Goal: Task Accomplishment & Management: Use online tool/utility

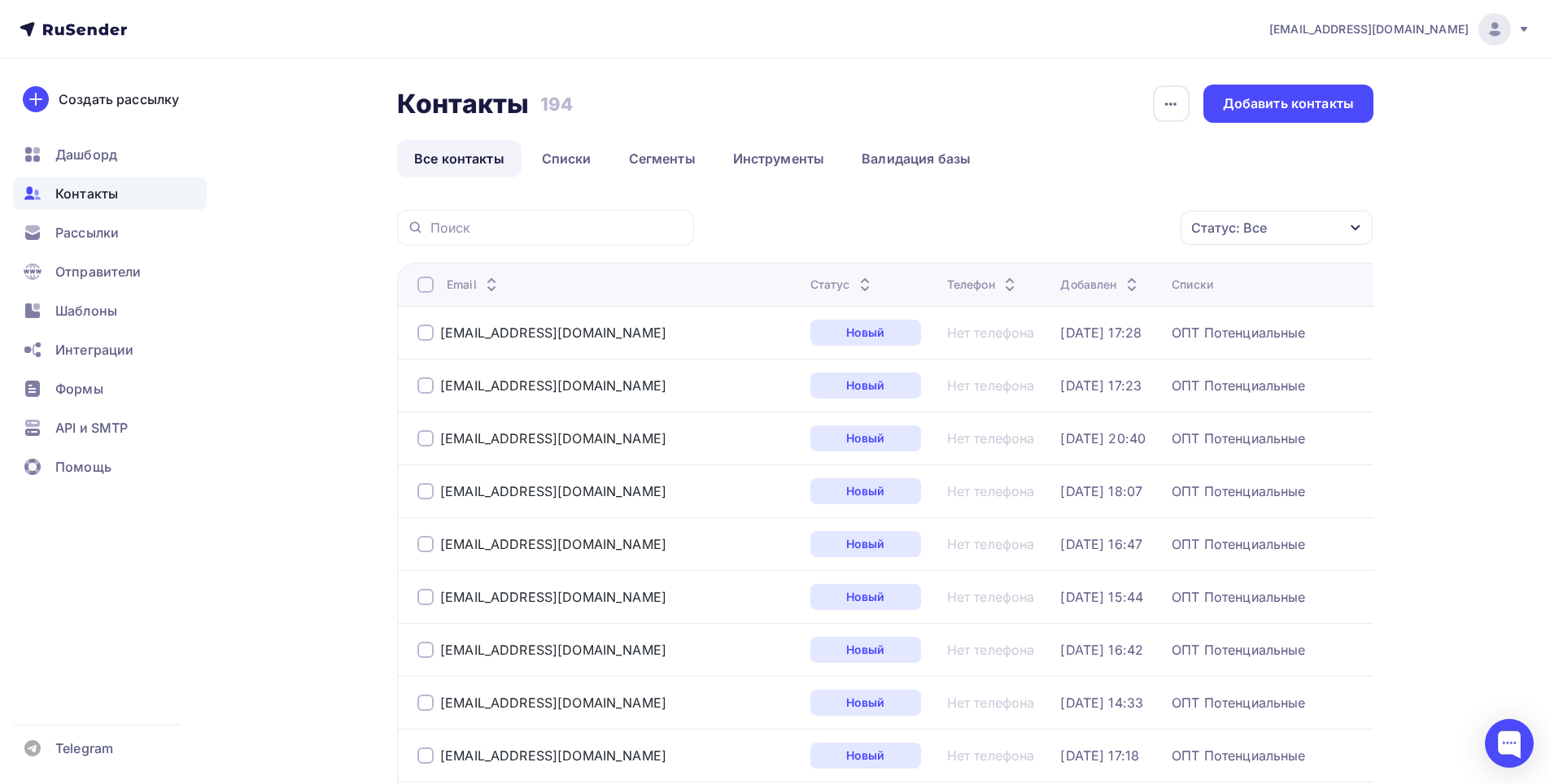
click at [566, 157] on link "Списки" at bounding box center [567, 158] width 84 height 37
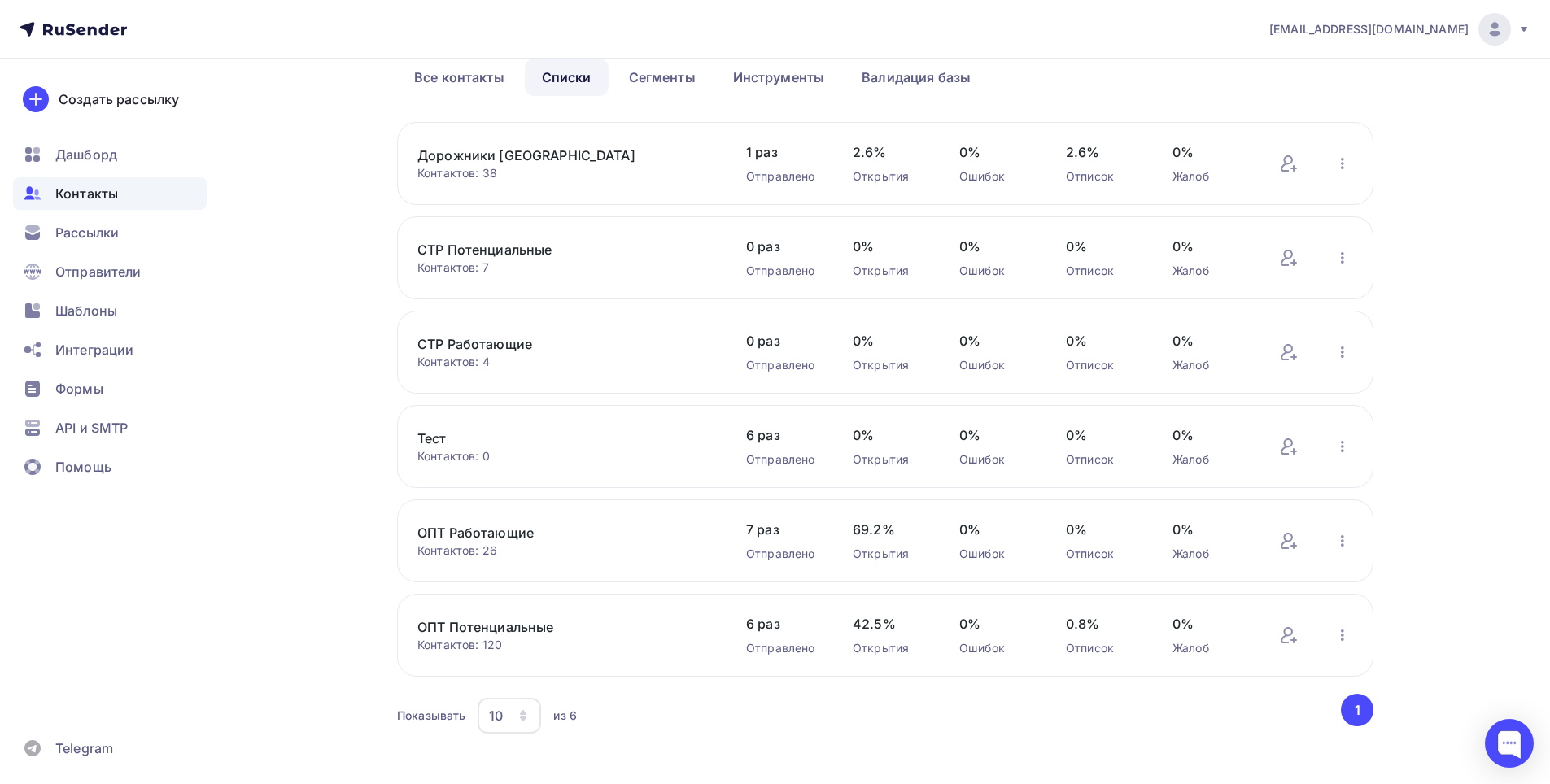
scroll to position [100, 0]
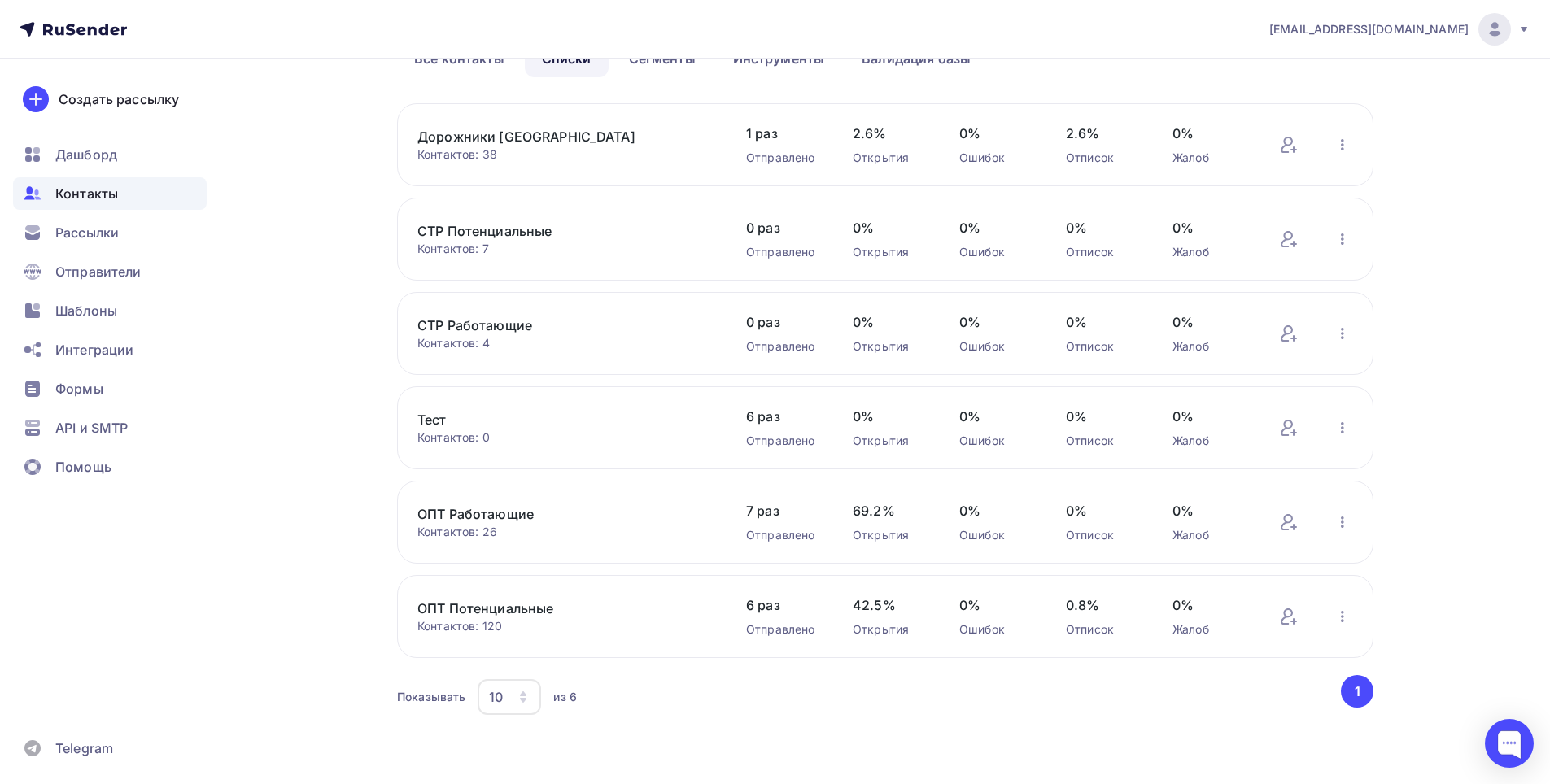
click at [604, 609] on link "ОПТ Потенциальные" at bounding box center [556, 608] width 277 height 19
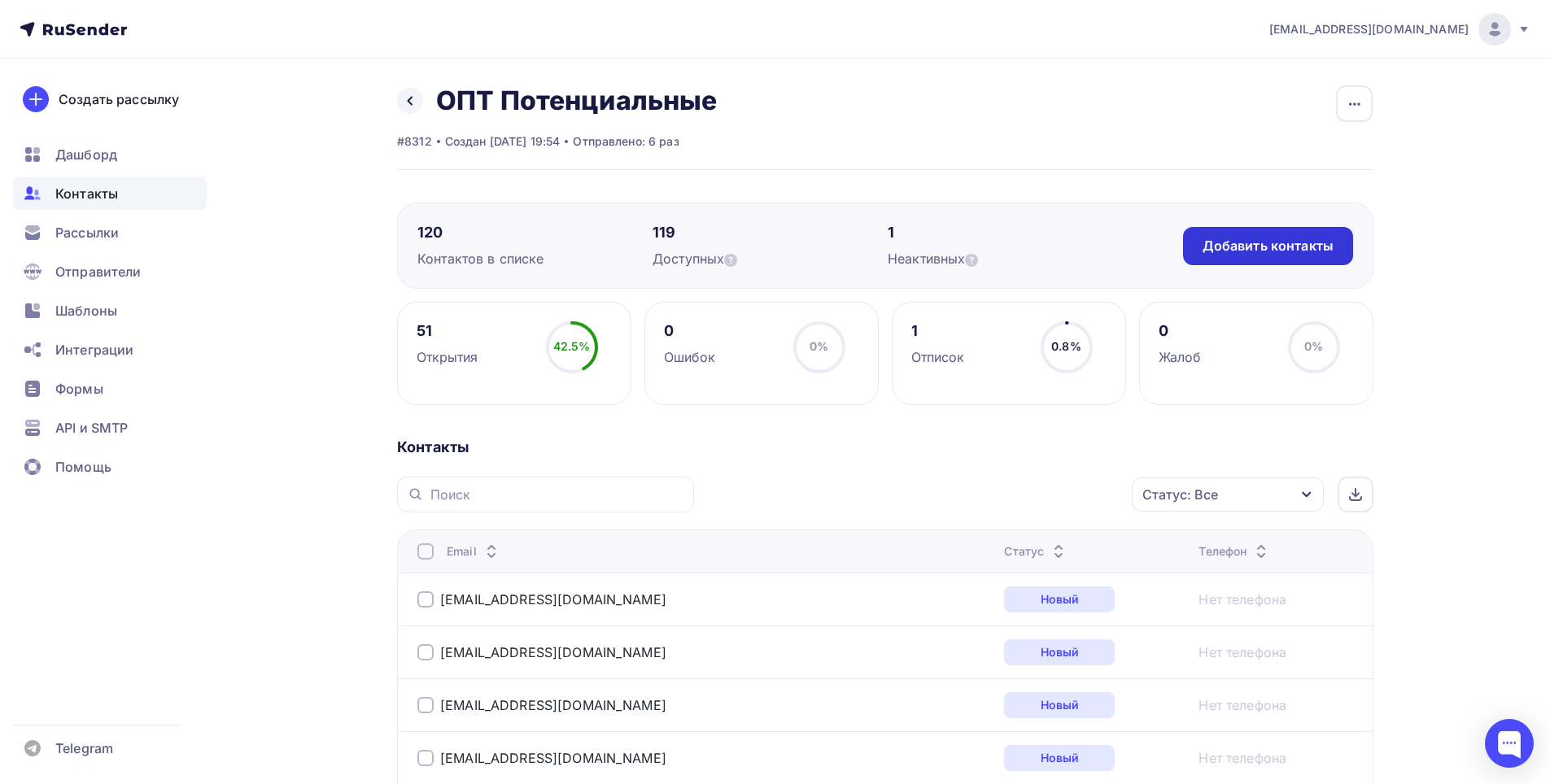
click at [1240, 242] on div "Добавить контакты" at bounding box center [1268, 246] width 131 height 19
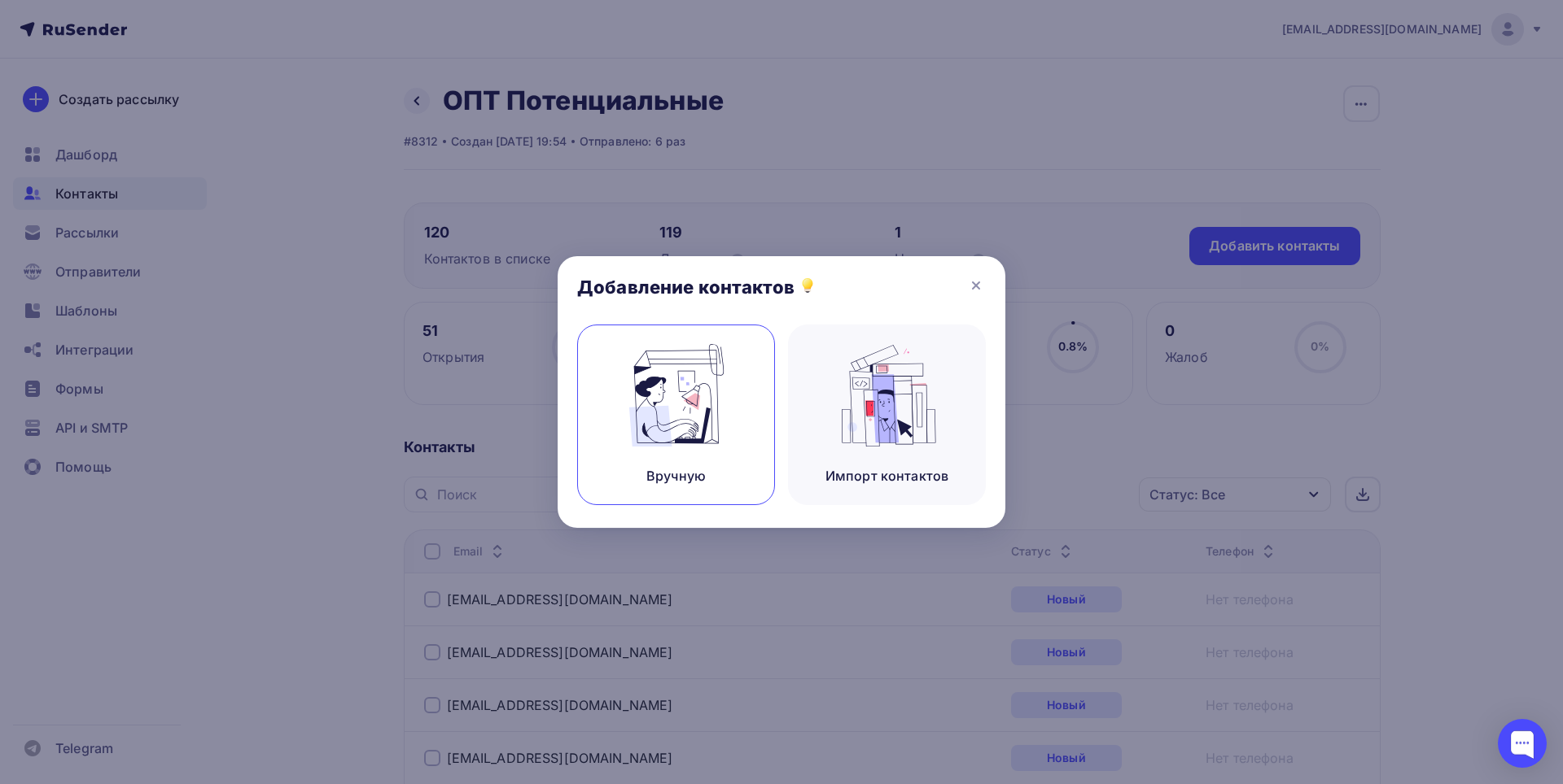
click at [680, 410] on img at bounding box center [676, 395] width 109 height 102
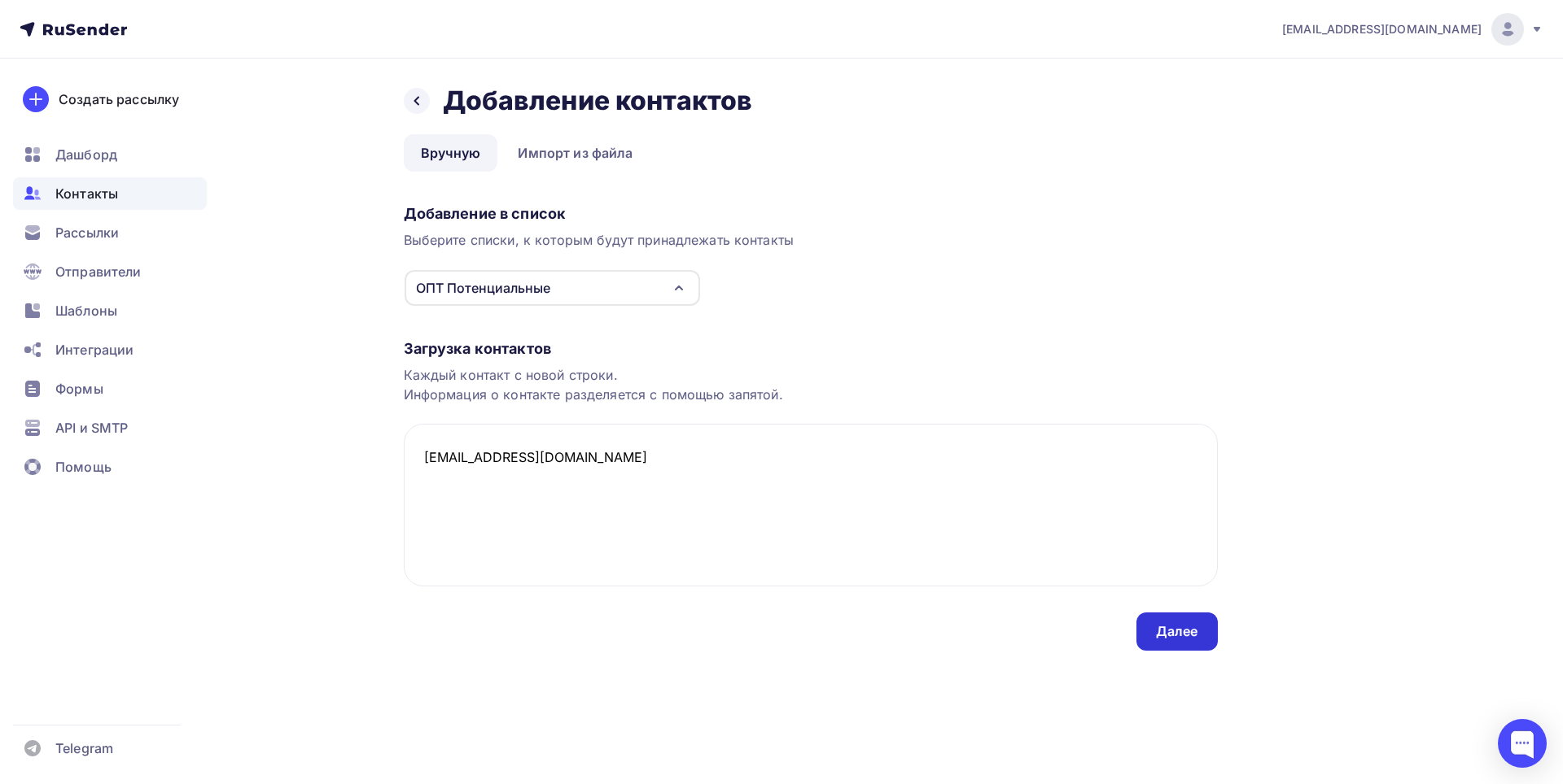
type textarea "[EMAIL_ADDRESS][DOMAIN_NAME]"
click at [1167, 627] on div "Далее" at bounding box center [1177, 632] width 42 height 19
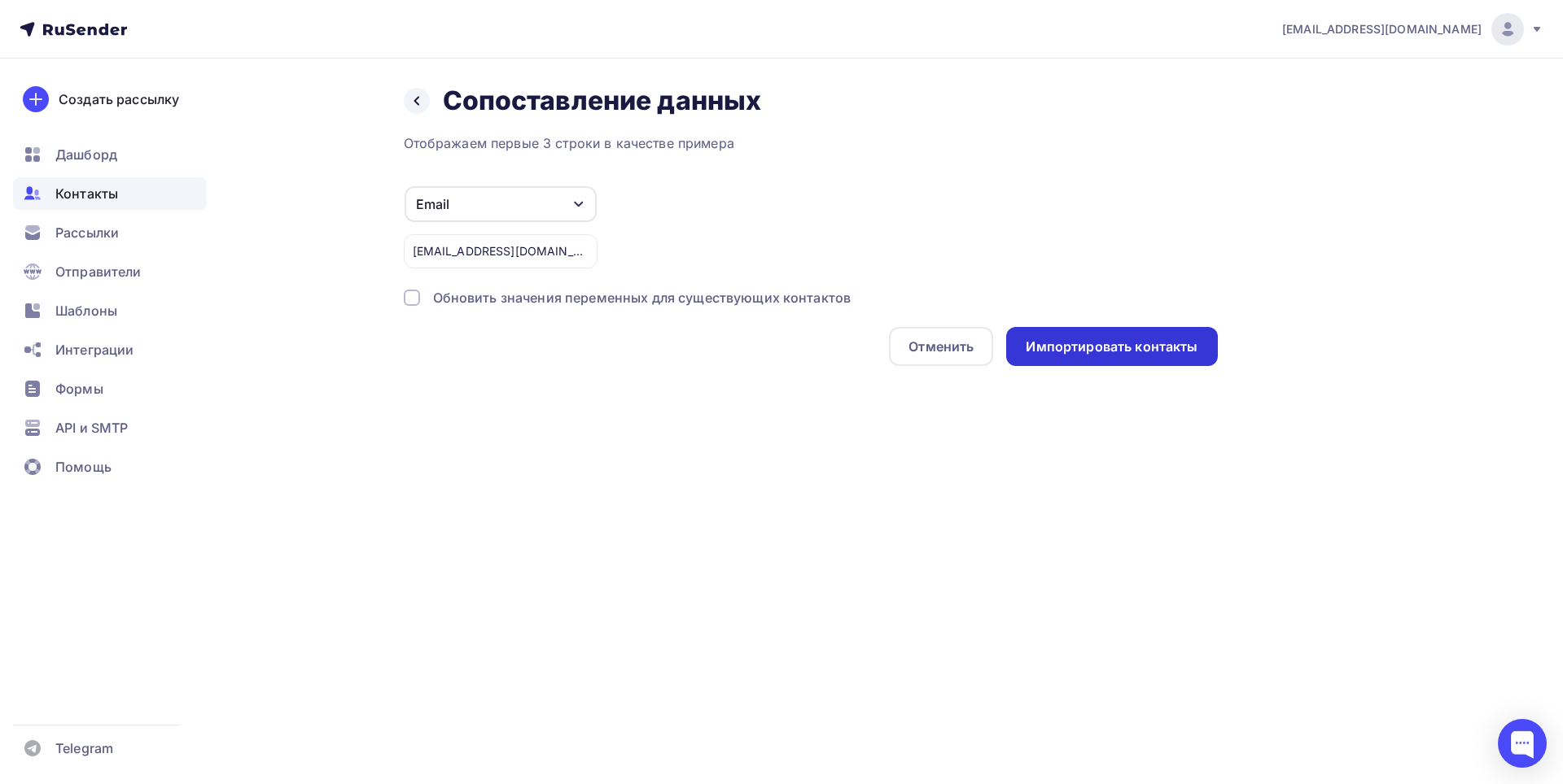
click at [1067, 346] on div "Импортировать контакты" at bounding box center [1111, 347] width 172 height 19
